Goal: Task Accomplishment & Management: Use online tool/utility

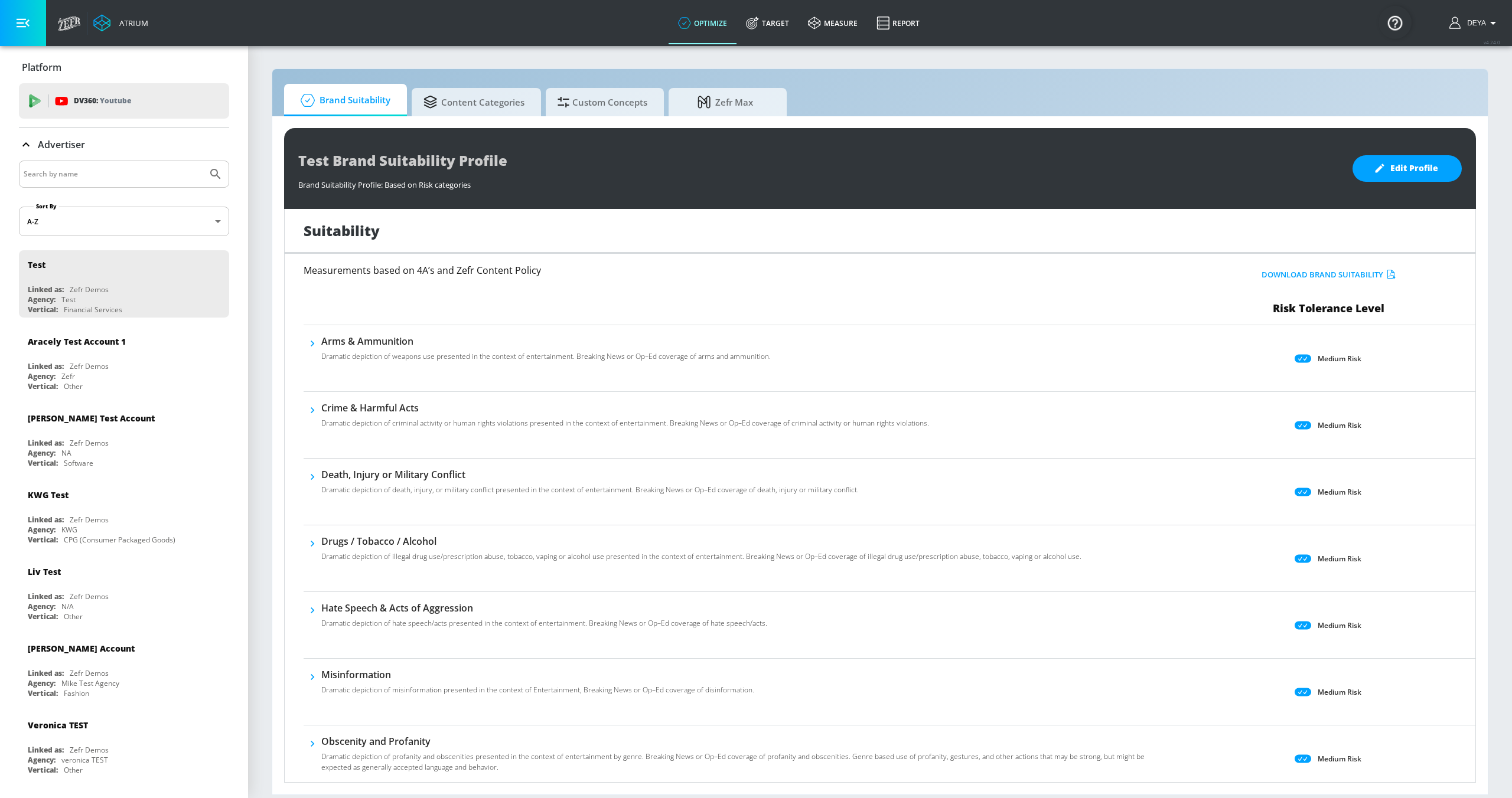
click at [122, 182] on div at bounding box center [124, 174] width 210 height 27
click at [123, 175] on input "Search by name" at bounding box center [113, 174] width 179 height 15
type input "deya"
click at [203, 161] on button "Submit Search" at bounding box center [216, 174] width 26 height 26
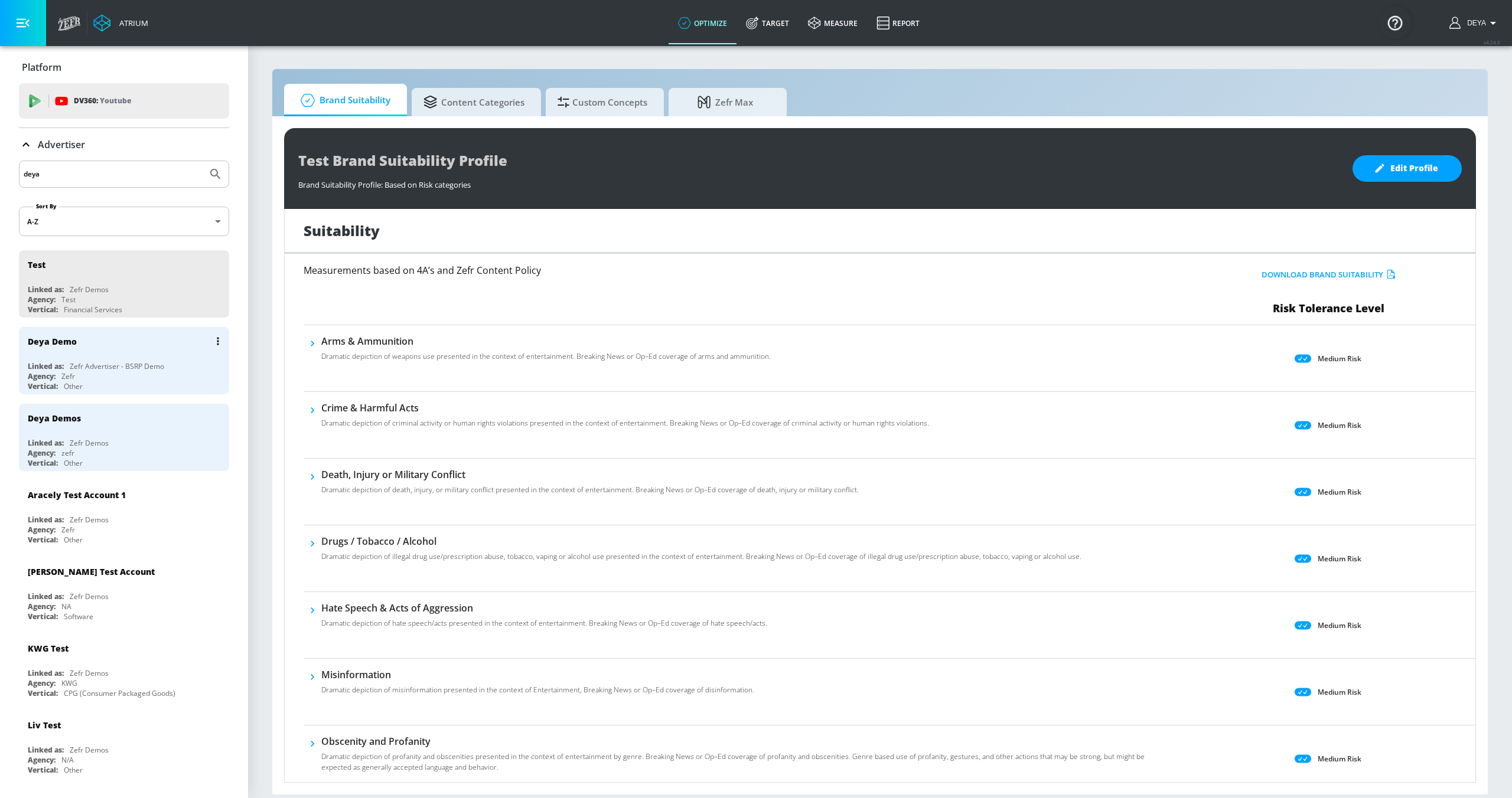
click at [108, 353] on div "Deya Demo" at bounding box center [127, 342] width 198 height 28
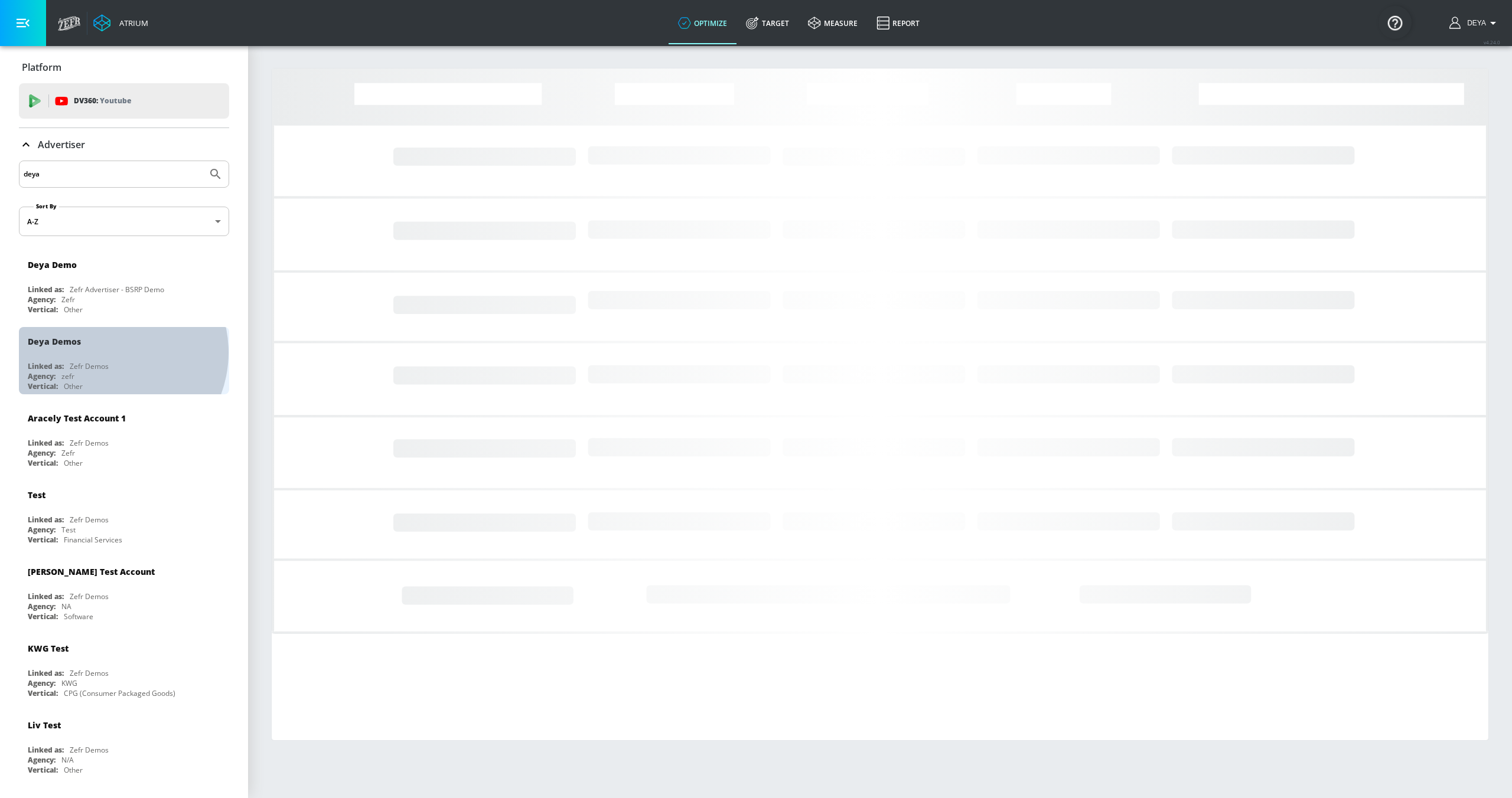
click at [108, 353] on div "Deya Demos" at bounding box center [127, 342] width 198 height 28
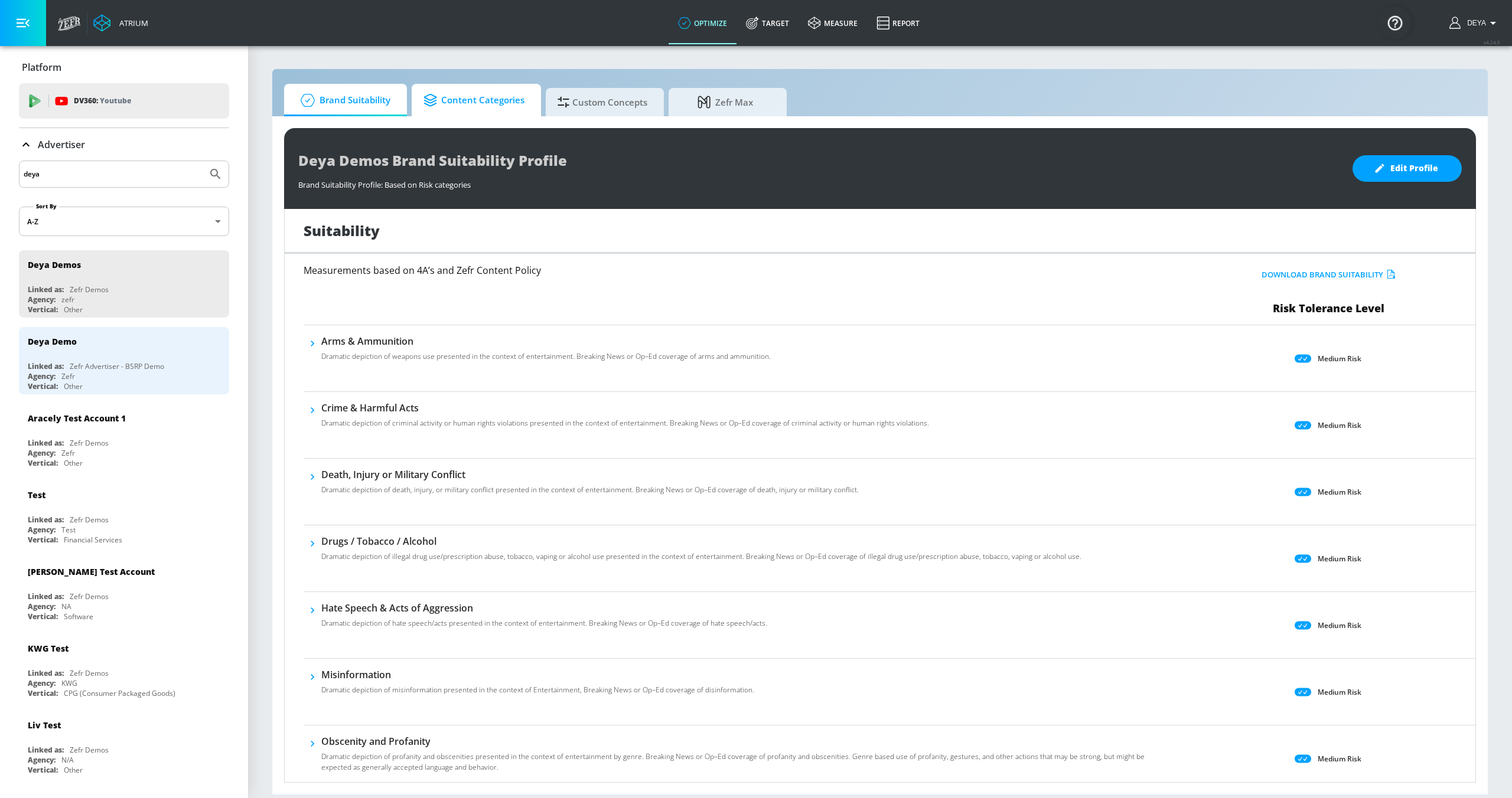
click at [475, 104] on span "Content Categories" at bounding box center [473, 101] width 101 height 28
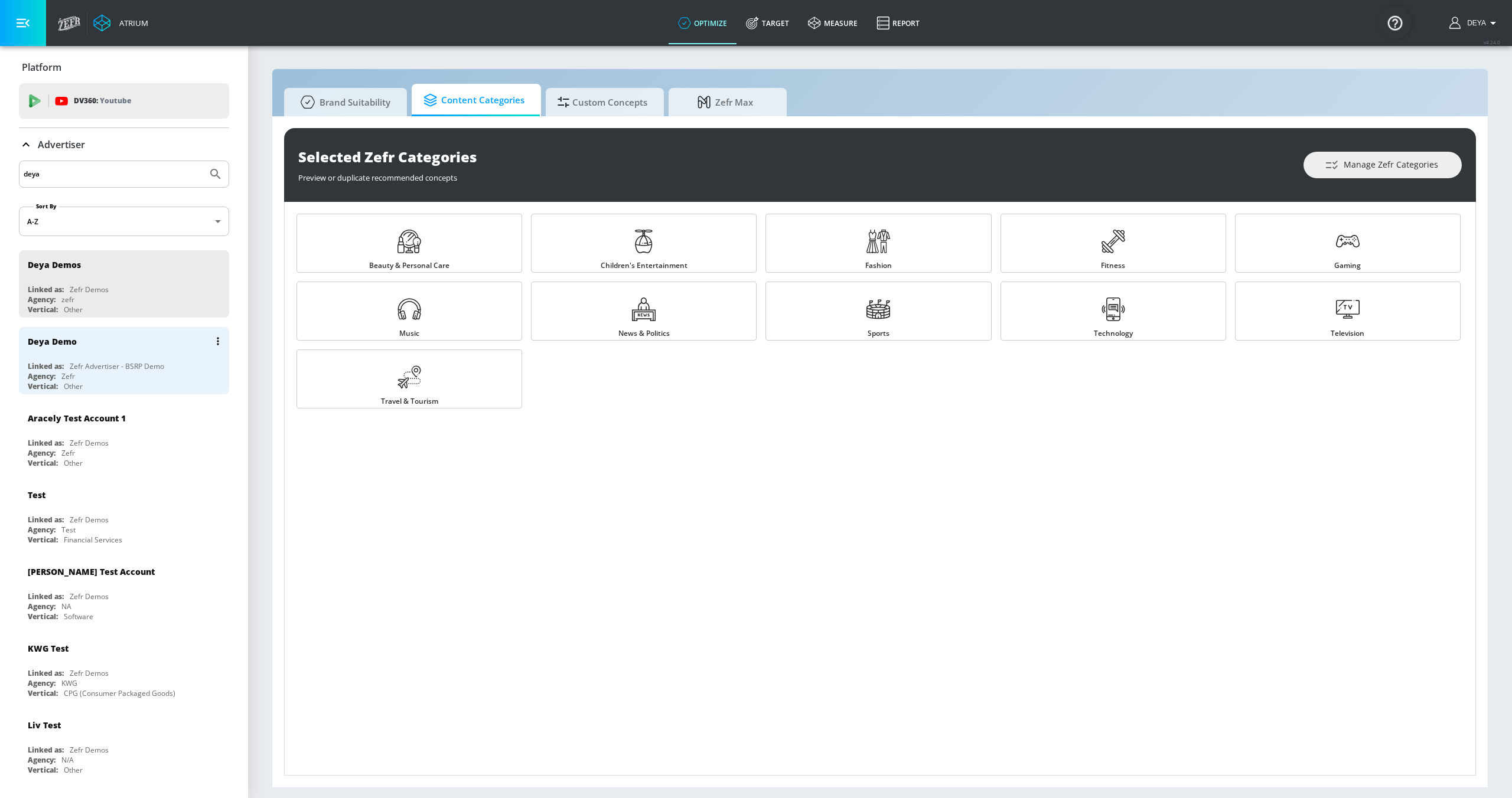
click at [132, 368] on div "Zefr Advertiser - BSRP Demo" at bounding box center [117, 366] width 95 height 10
click at [116, 288] on div "Zefr Advertiser - BSRP Demo" at bounding box center [117, 290] width 95 height 10
click at [99, 295] on div "Agency: Zefr" at bounding box center [127, 300] width 198 height 10
click at [617, 105] on span "Custom Concepts" at bounding box center [602, 101] width 90 height 28
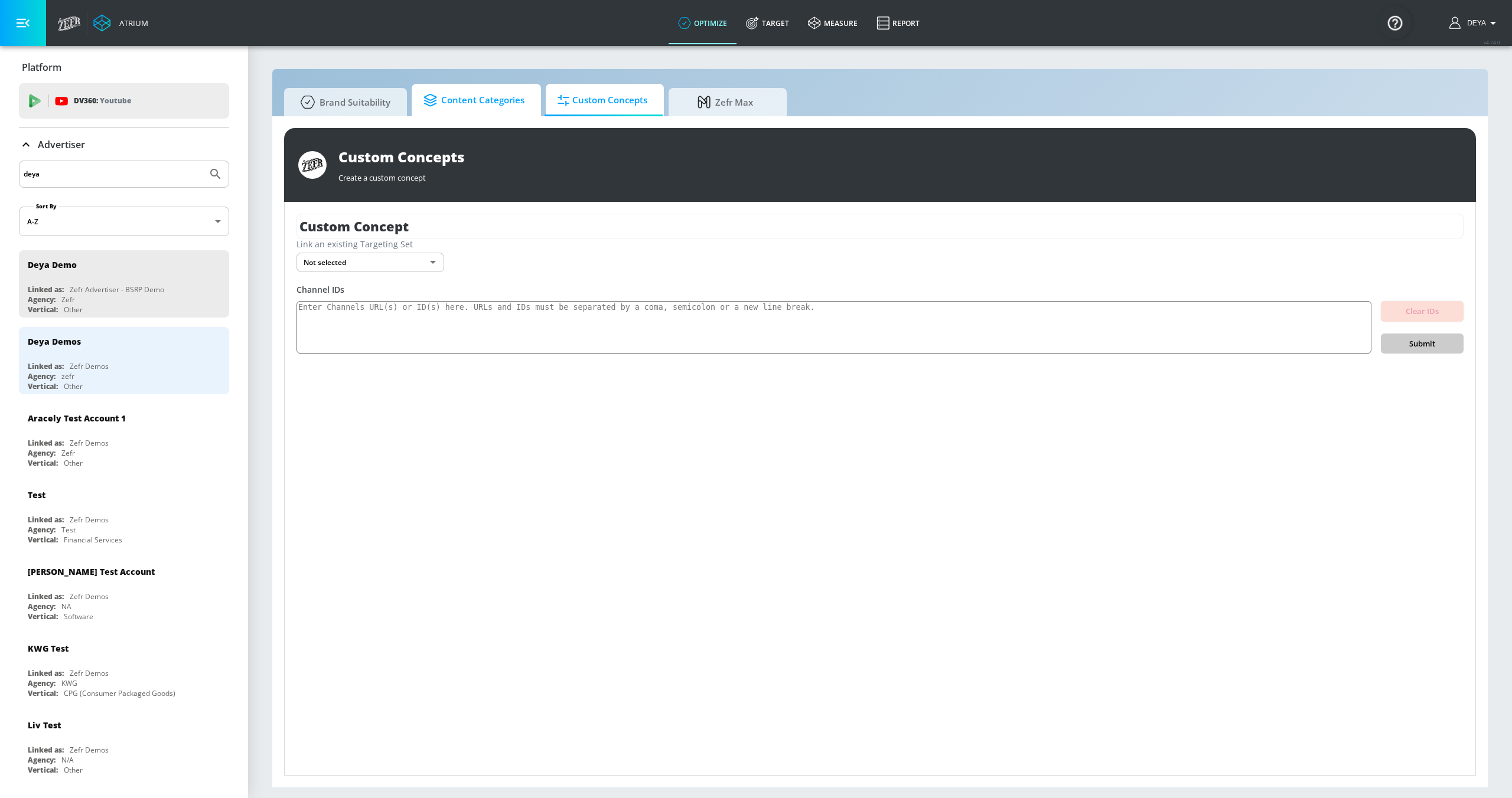
click at [476, 105] on span "Content Categories" at bounding box center [473, 101] width 101 height 28
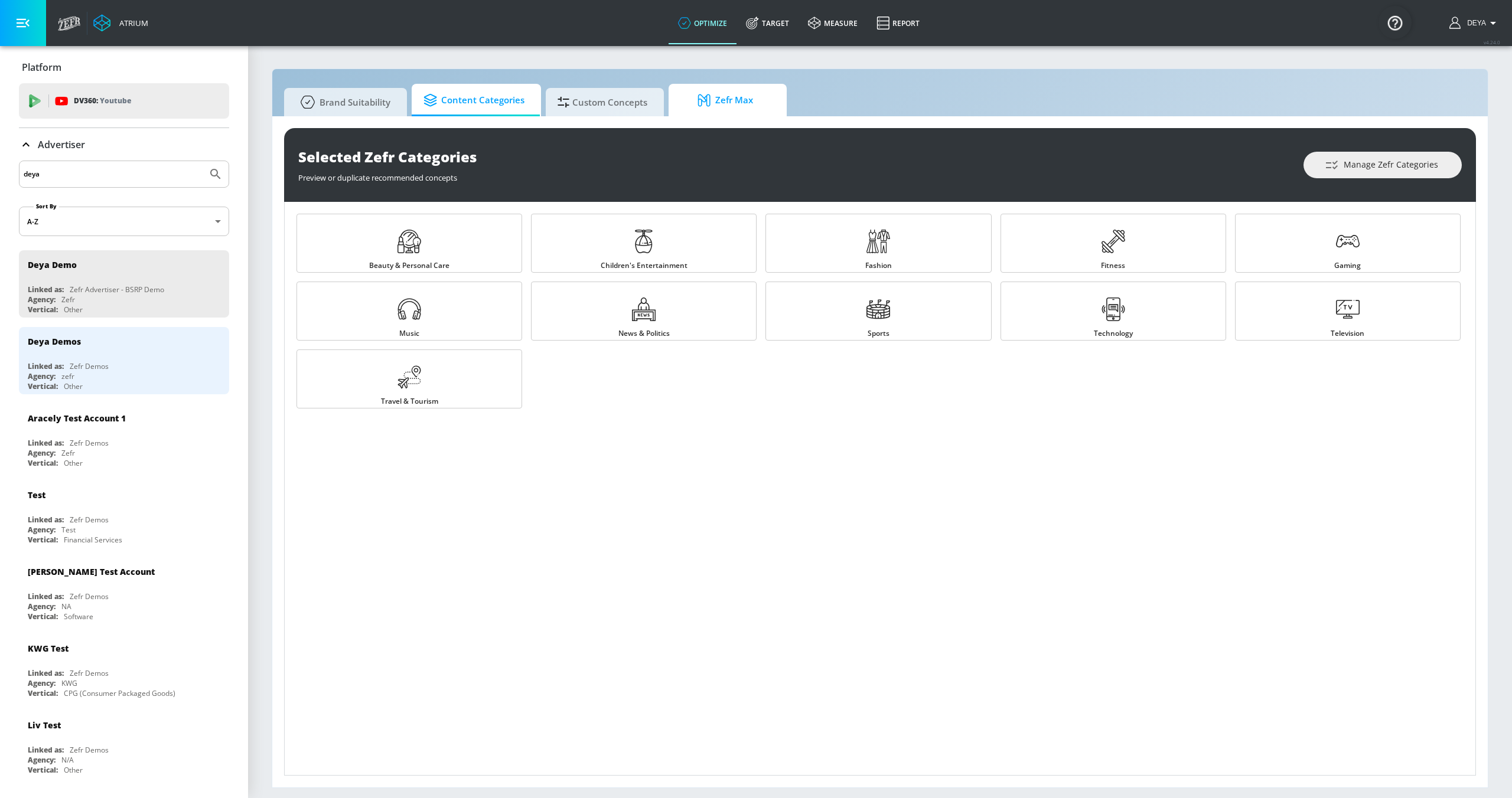
click at [732, 102] on span "Zefr Max" at bounding box center [725, 101] width 90 height 28
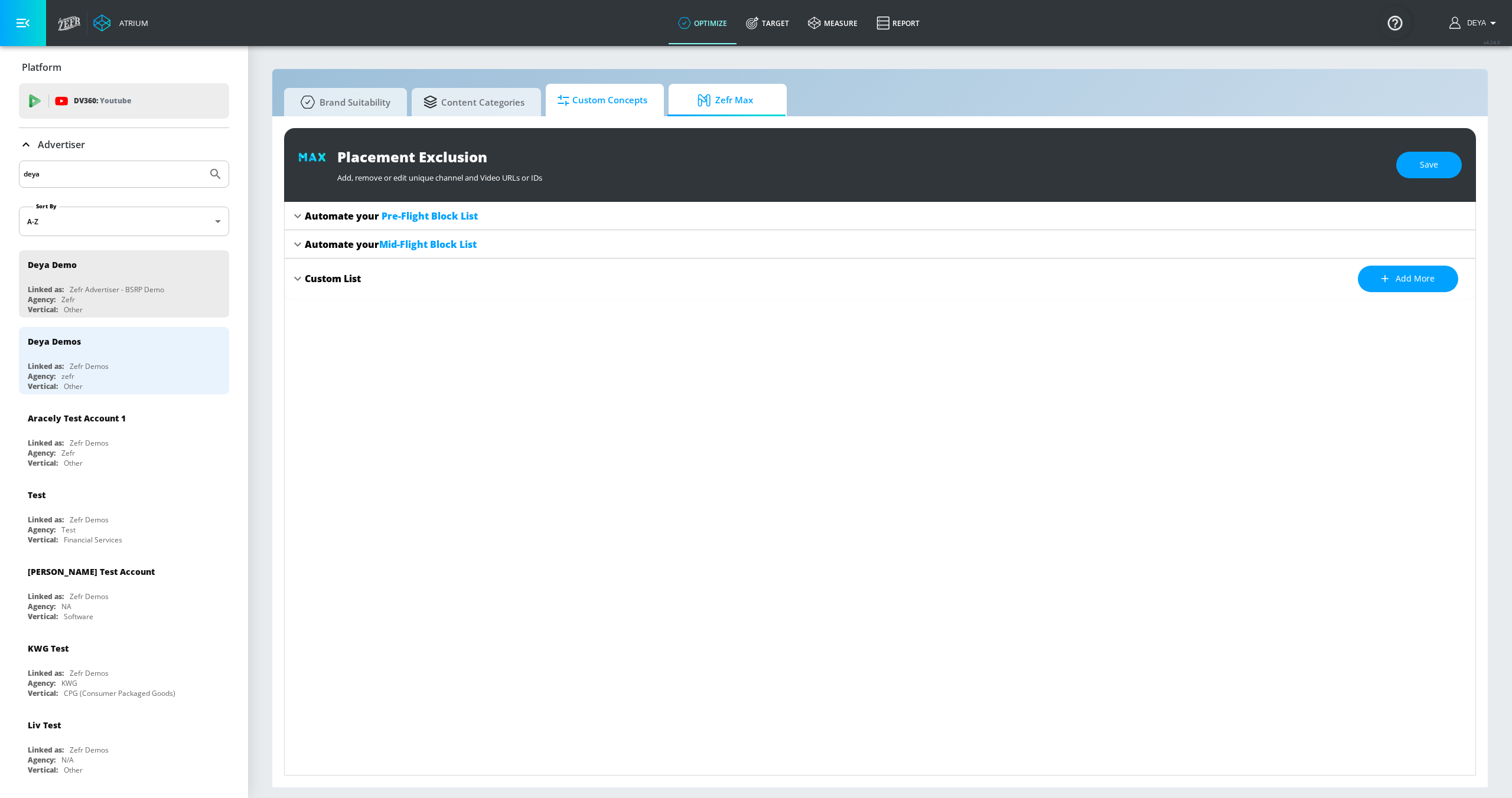
click at [601, 107] on span "Custom Concepts" at bounding box center [602, 101] width 90 height 28
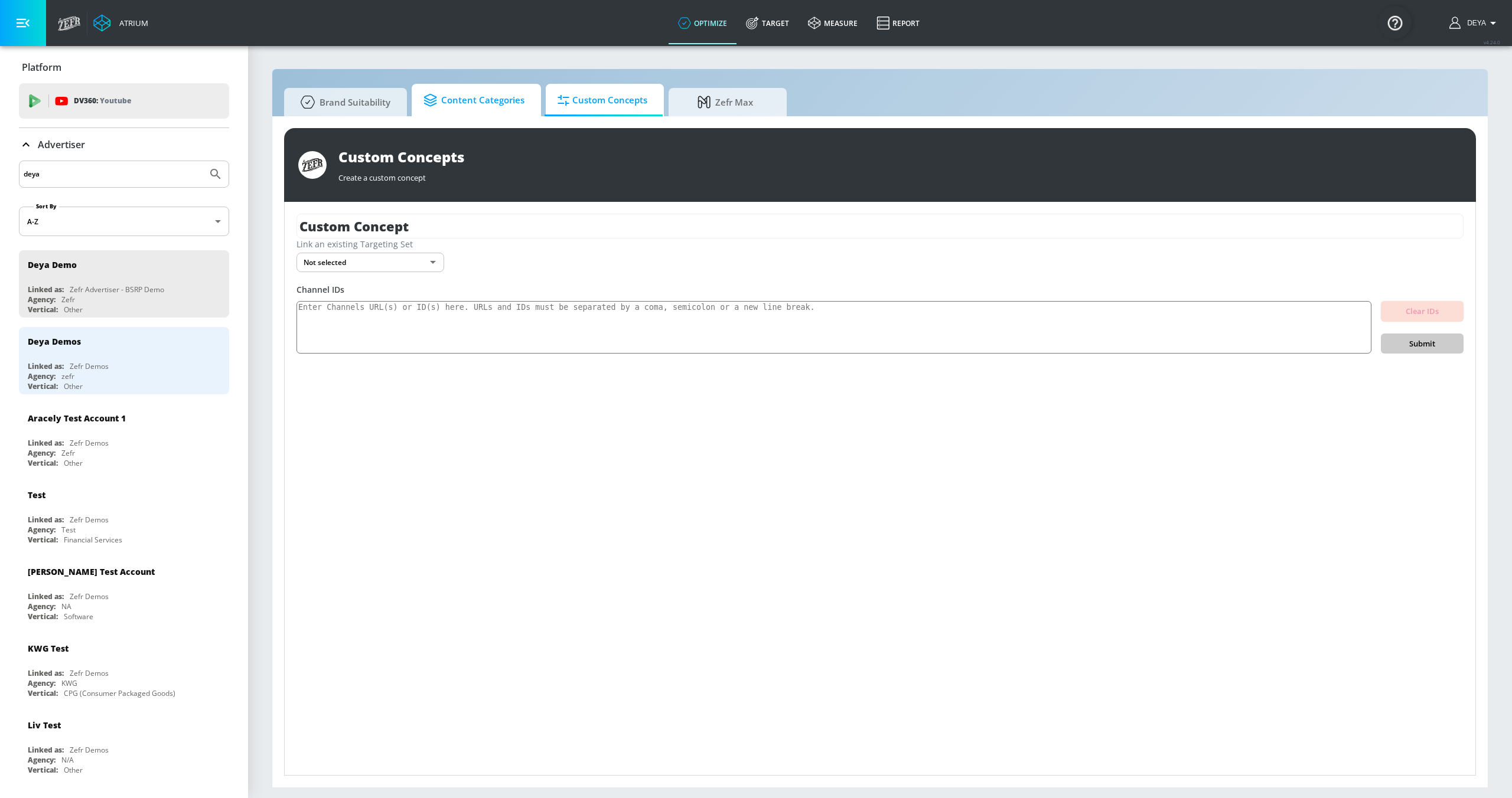
click at [473, 103] on span "Content Categories" at bounding box center [473, 101] width 101 height 28
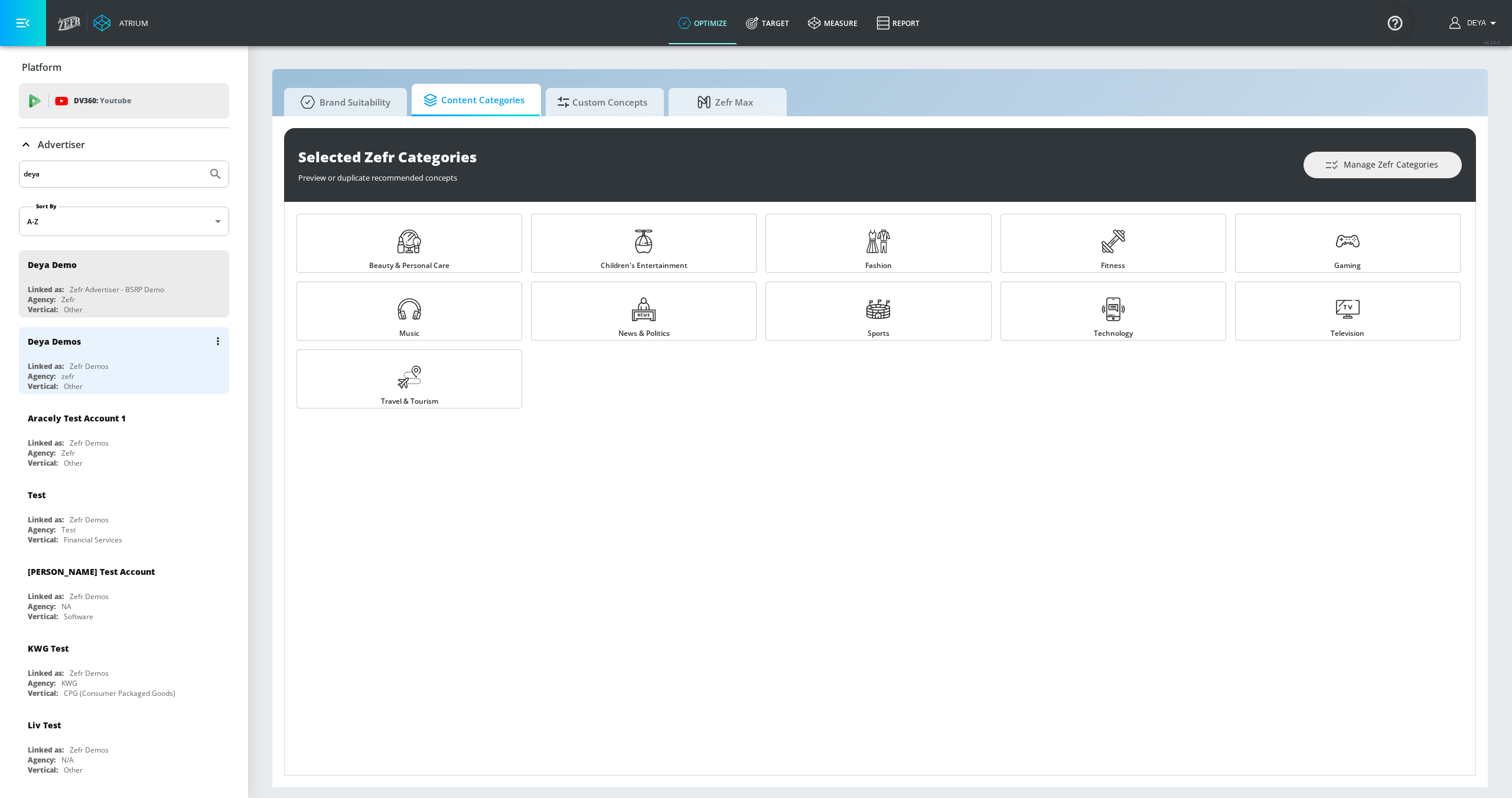
click at [87, 373] on div "Agency: zefr" at bounding box center [127, 376] width 198 height 10
click at [125, 279] on div "Deya Demos Linked as: Zefr Demos Agency: zefr Vertical: Other" at bounding box center [124, 284] width 210 height 67
click at [95, 602] on div "Zefr Demos" at bounding box center [89, 597] width 39 height 10
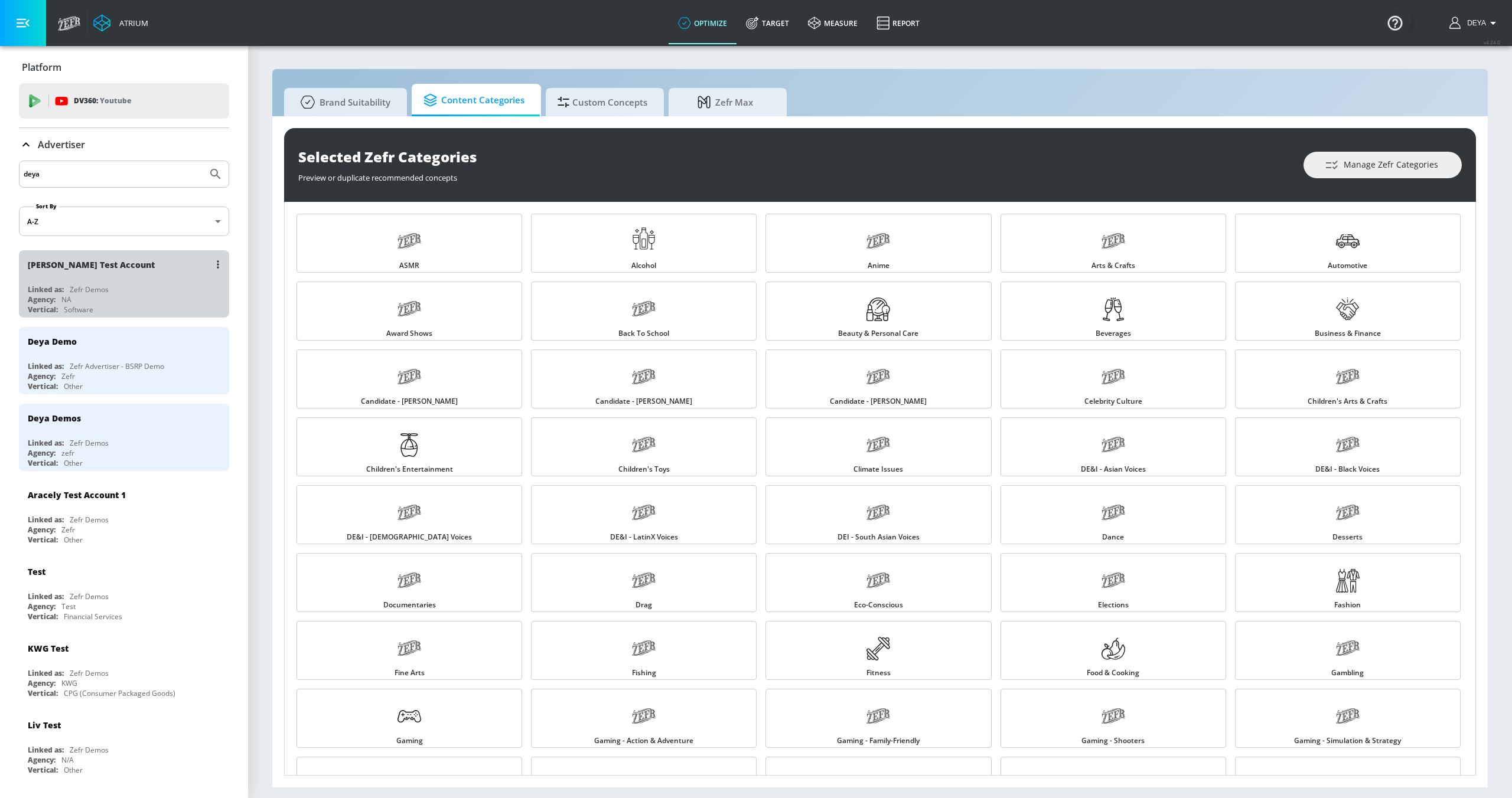
click at [138, 290] on div "Linked as: Zefr Demos" at bounding box center [127, 290] width 198 height 10
click at [90, 385] on div "Vertical: Other" at bounding box center [127, 387] width 198 height 10
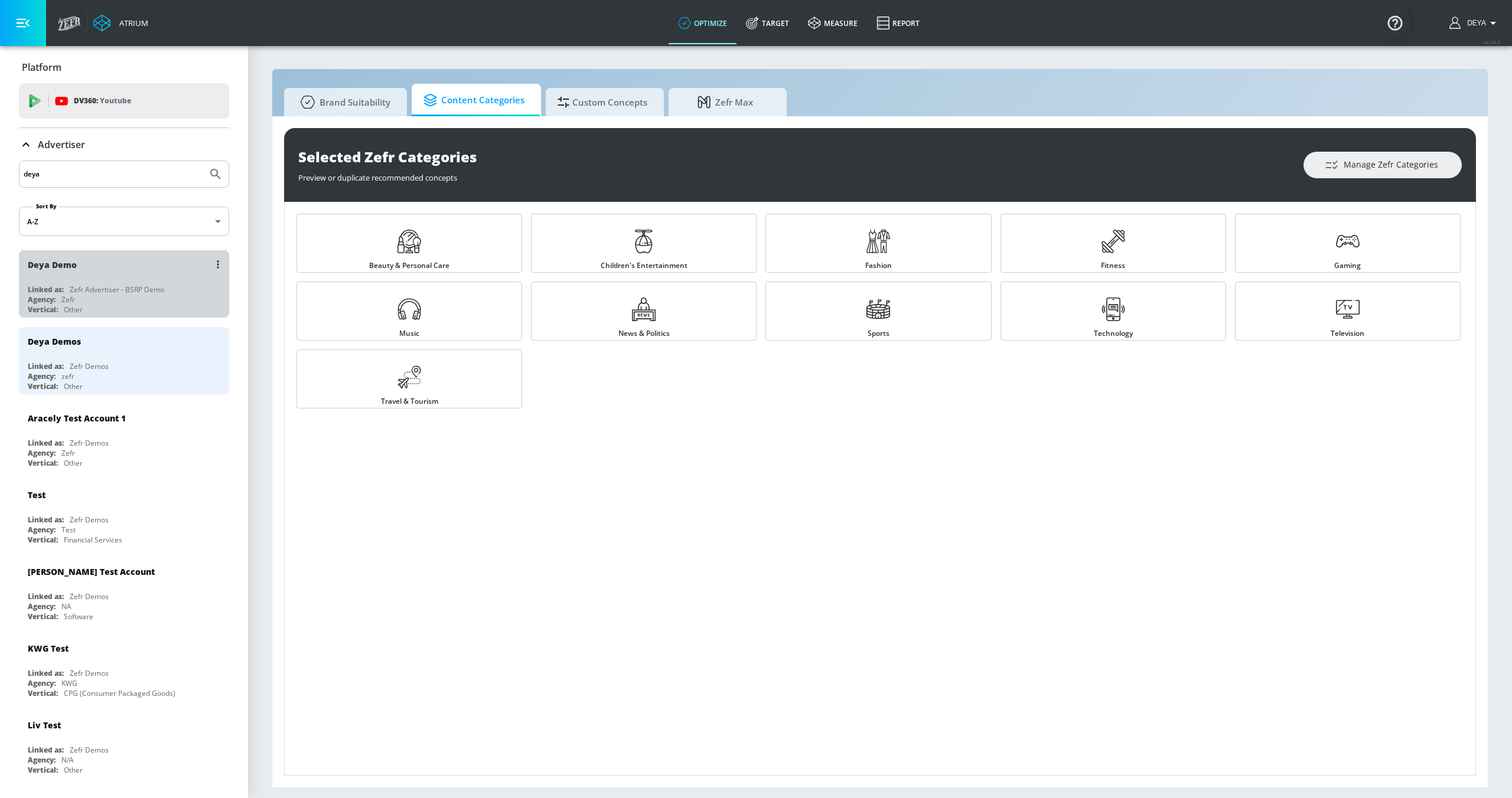
click at [154, 282] on div "Deya Demo Linked as: Zefr Advertiser - BSRP Demo Agency: Zefr Vertical: Other" at bounding box center [124, 284] width 210 height 67
click at [100, 287] on div "Zefr Advertiser - BSRP Demo" at bounding box center [117, 290] width 95 height 10
click at [770, 21] on link "Target" at bounding box center [767, 23] width 62 height 43
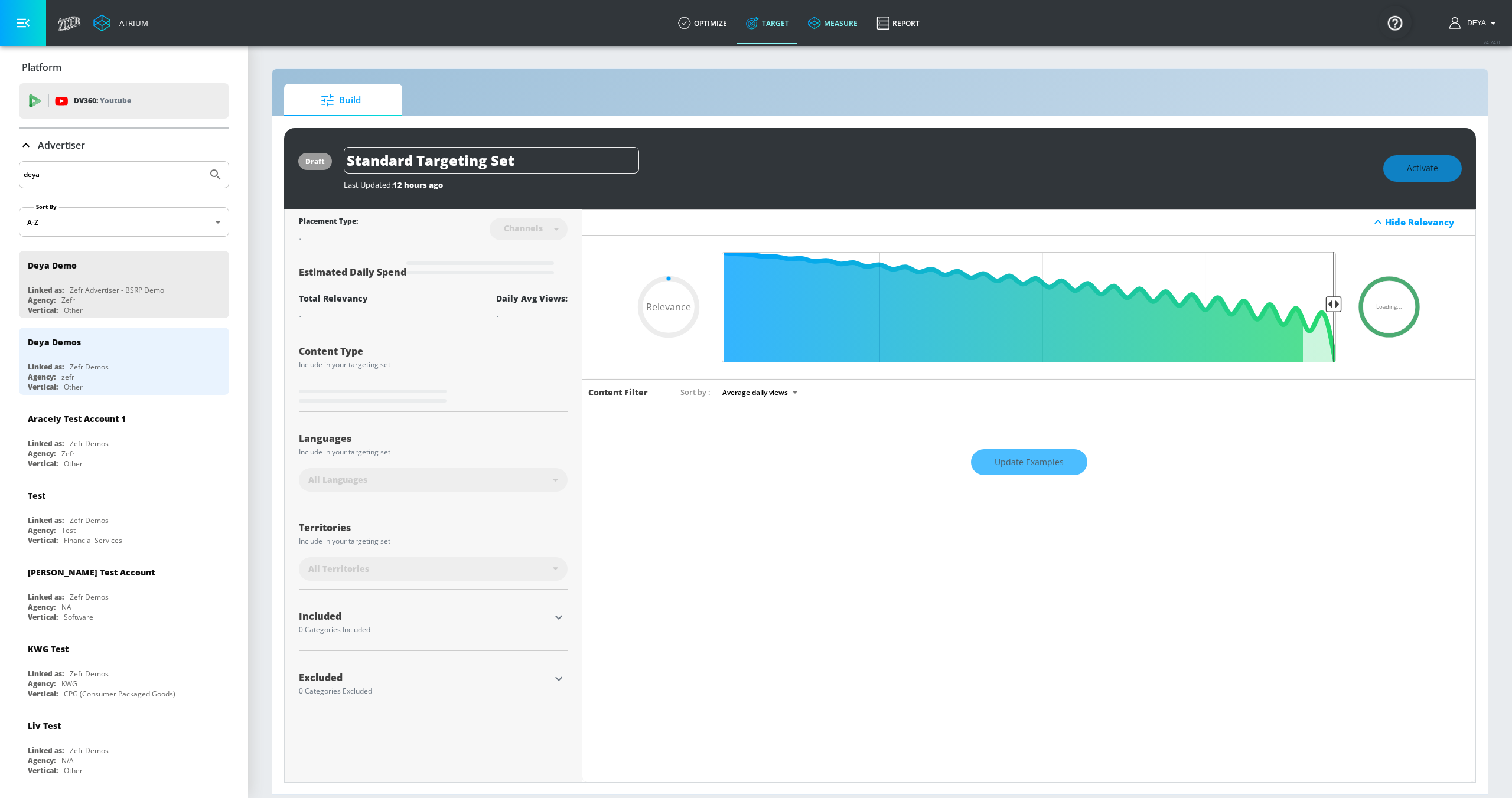
type input "0.05"
click at [831, 20] on link "measure" at bounding box center [832, 23] width 69 height 43
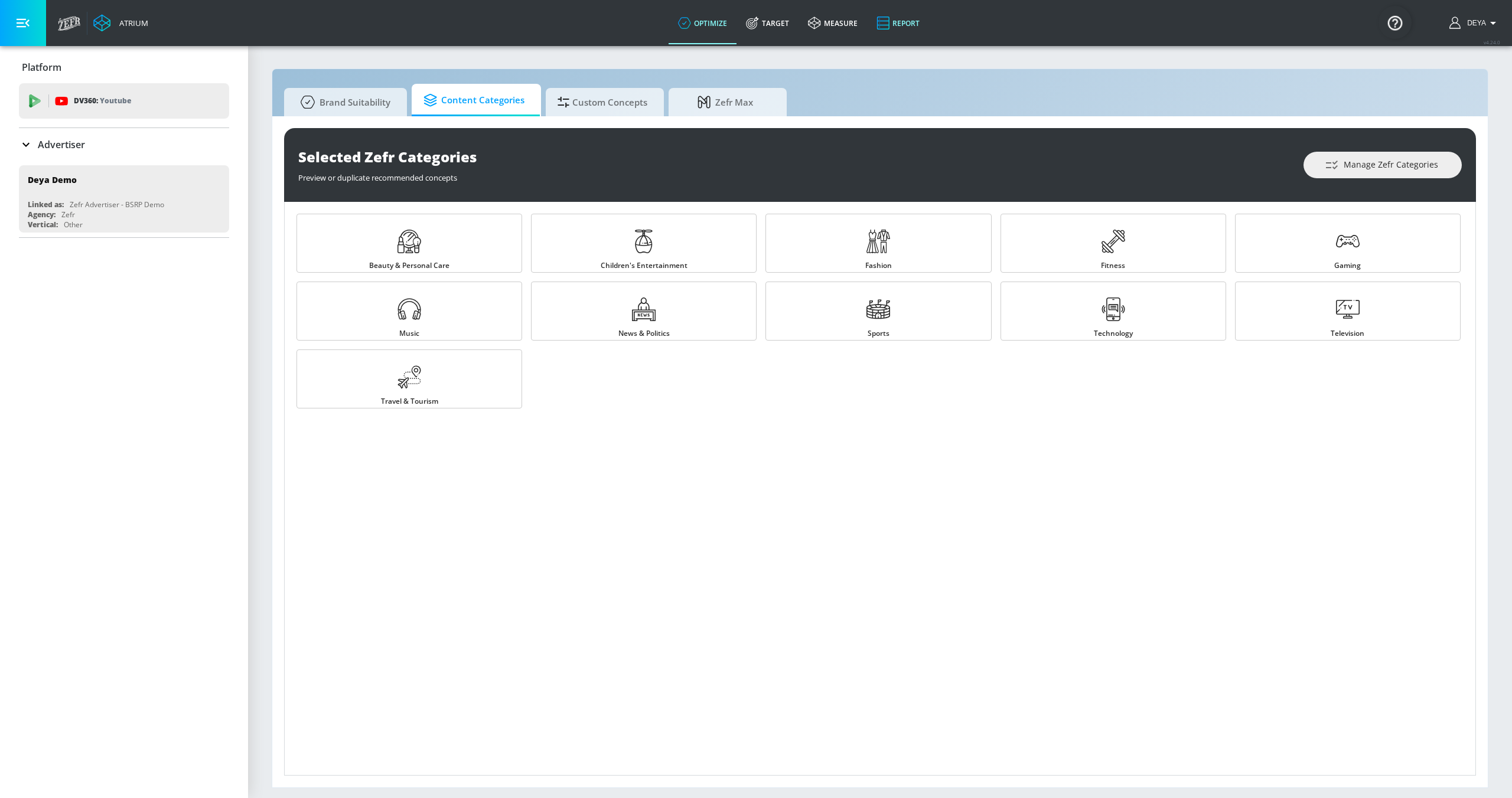
click at [890, 30] on link "Report" at bounding box center [898, 23] width 62 height 43
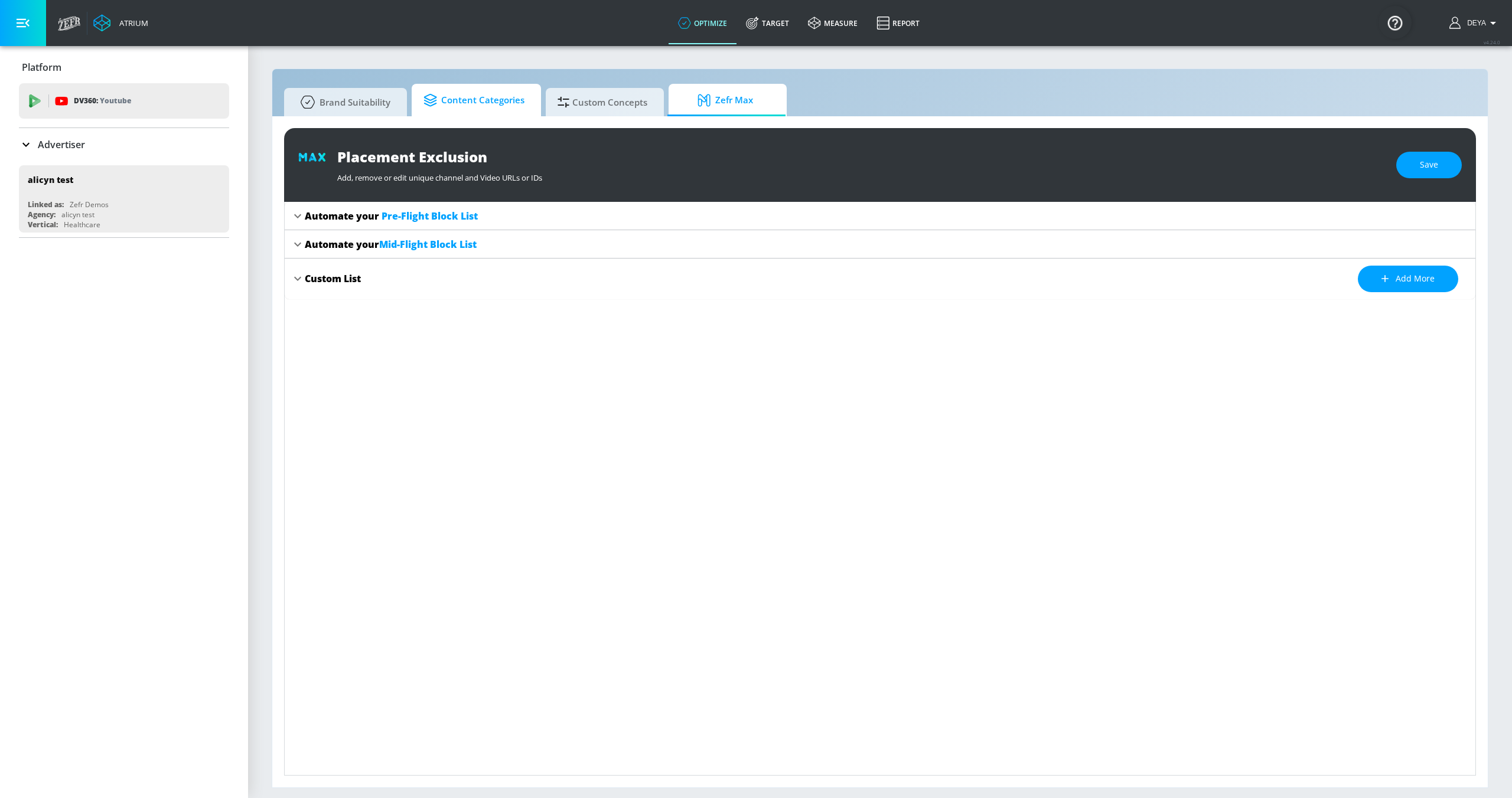
click at [476, 107] on span "Content Categories" at bounding box center [473, 101] width 101 height 28
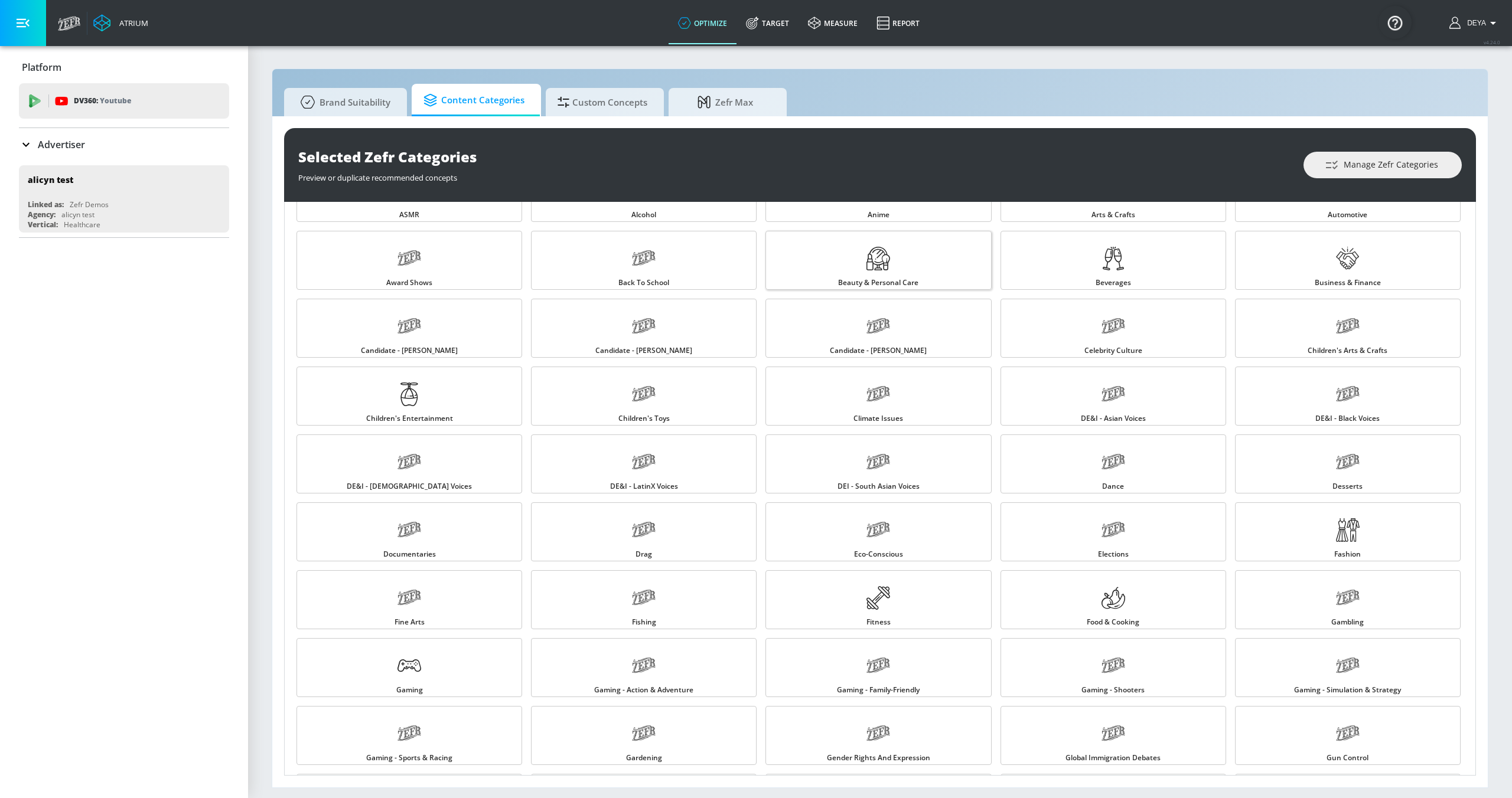
scroll to position [64, 0]
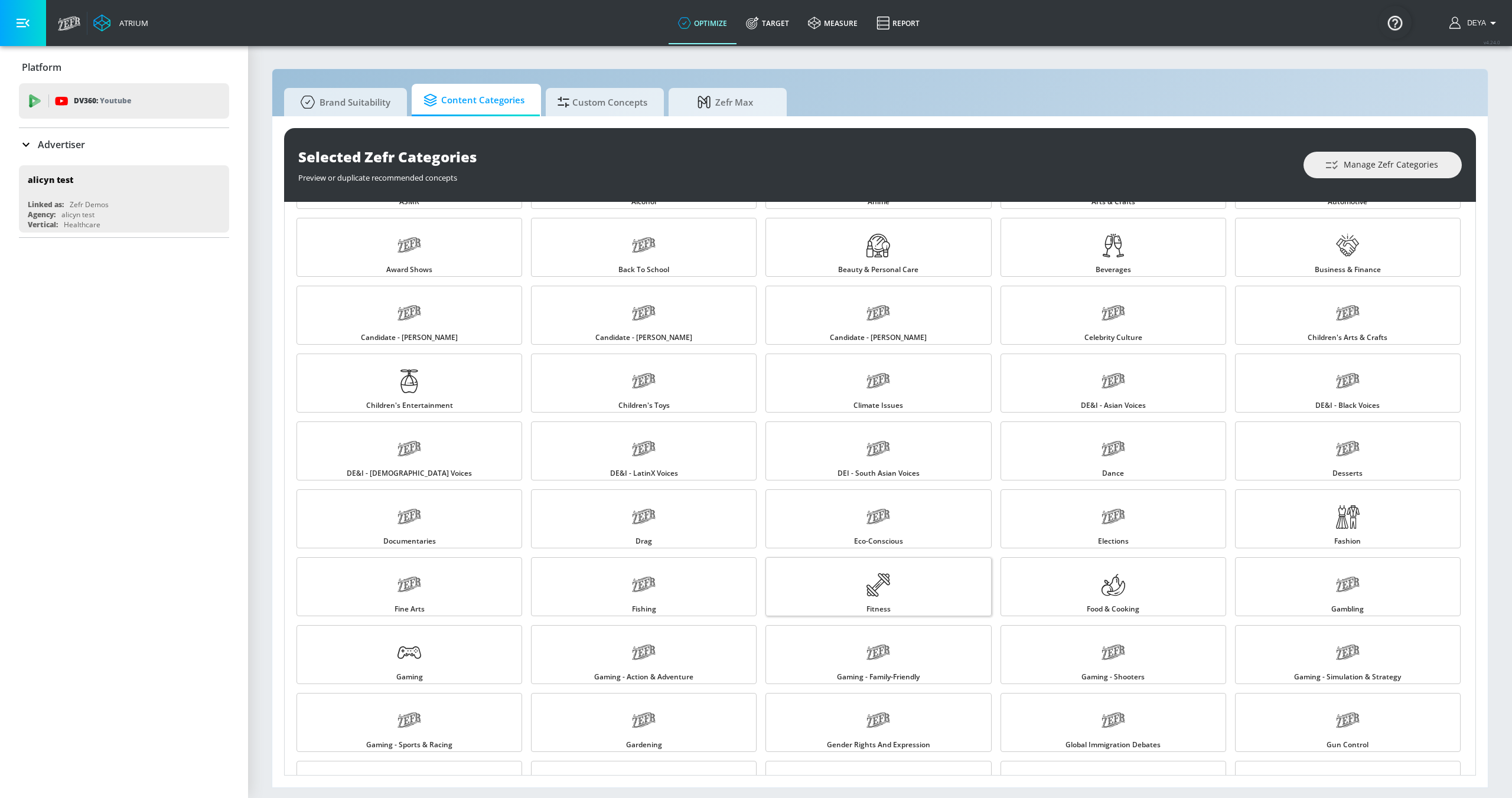
click at [897, 587] on link "Fitness" at bounding box center [878, 587] width 226 height 59
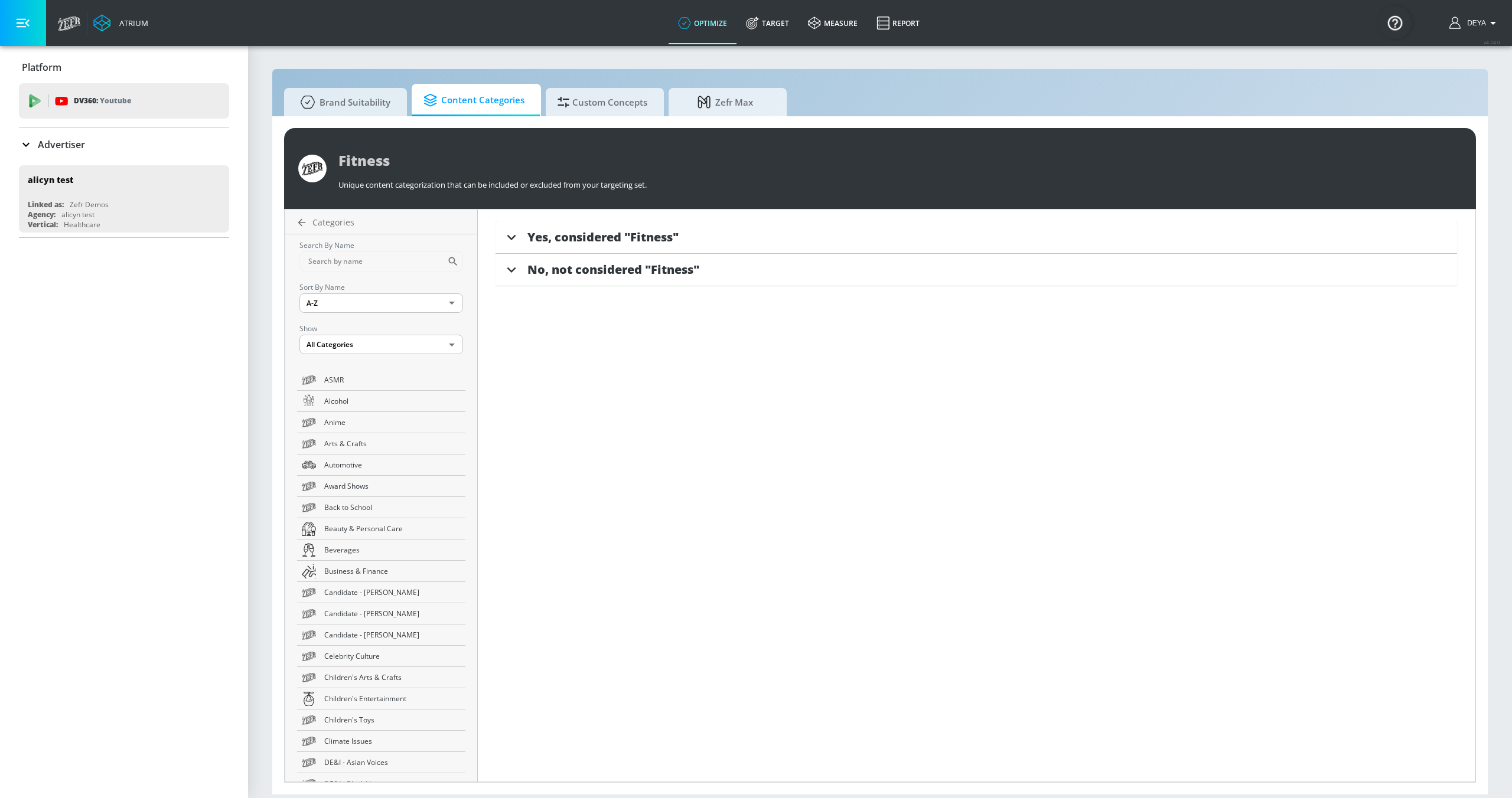
click at [623, 244] on span "Yes, considered "Fitness"" at bounding box center [603, 237] width 151 height 16
